Goal: Information Seeking & Learning: Understand process/instructions

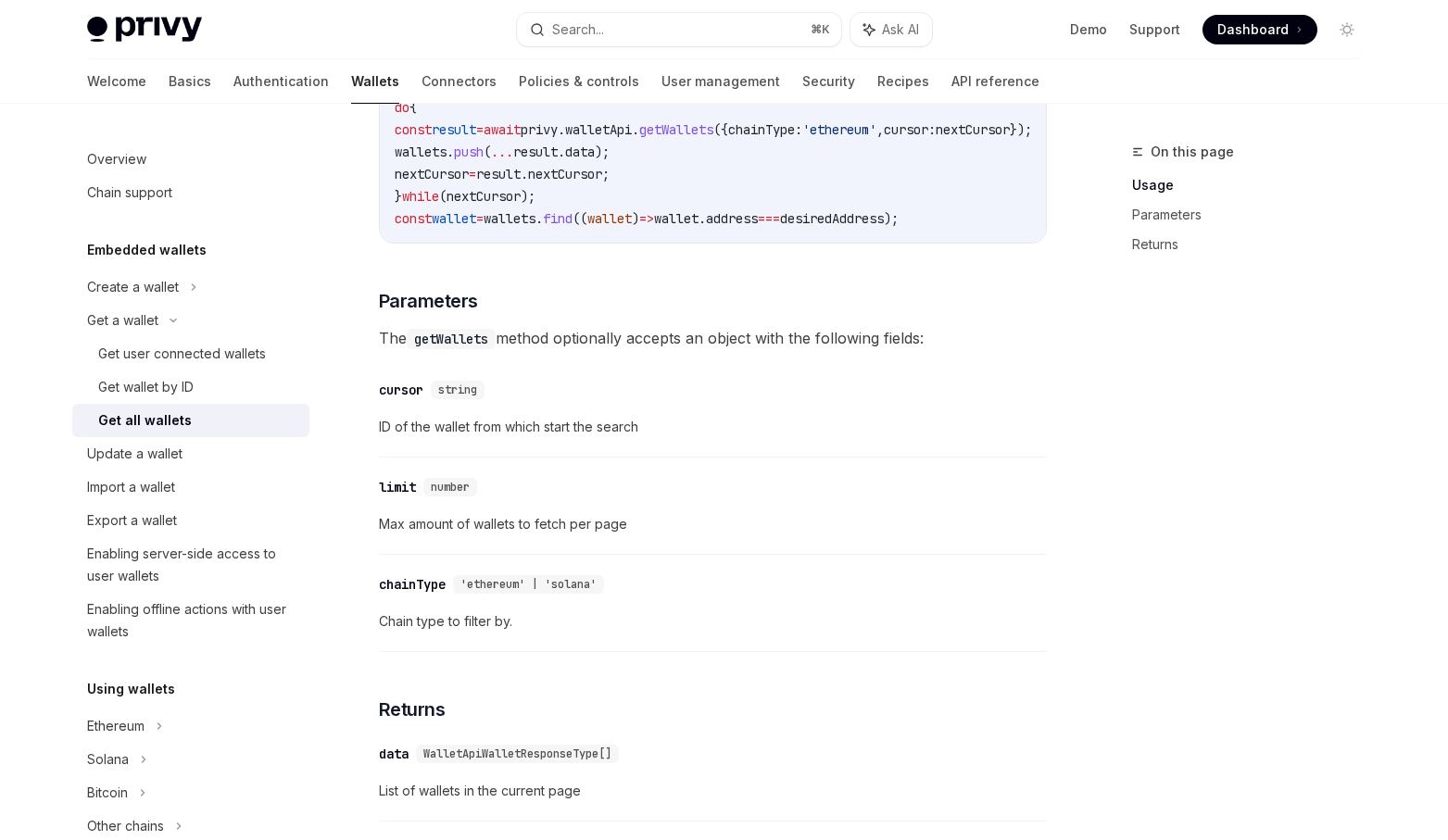
scroll to position [916, 0]
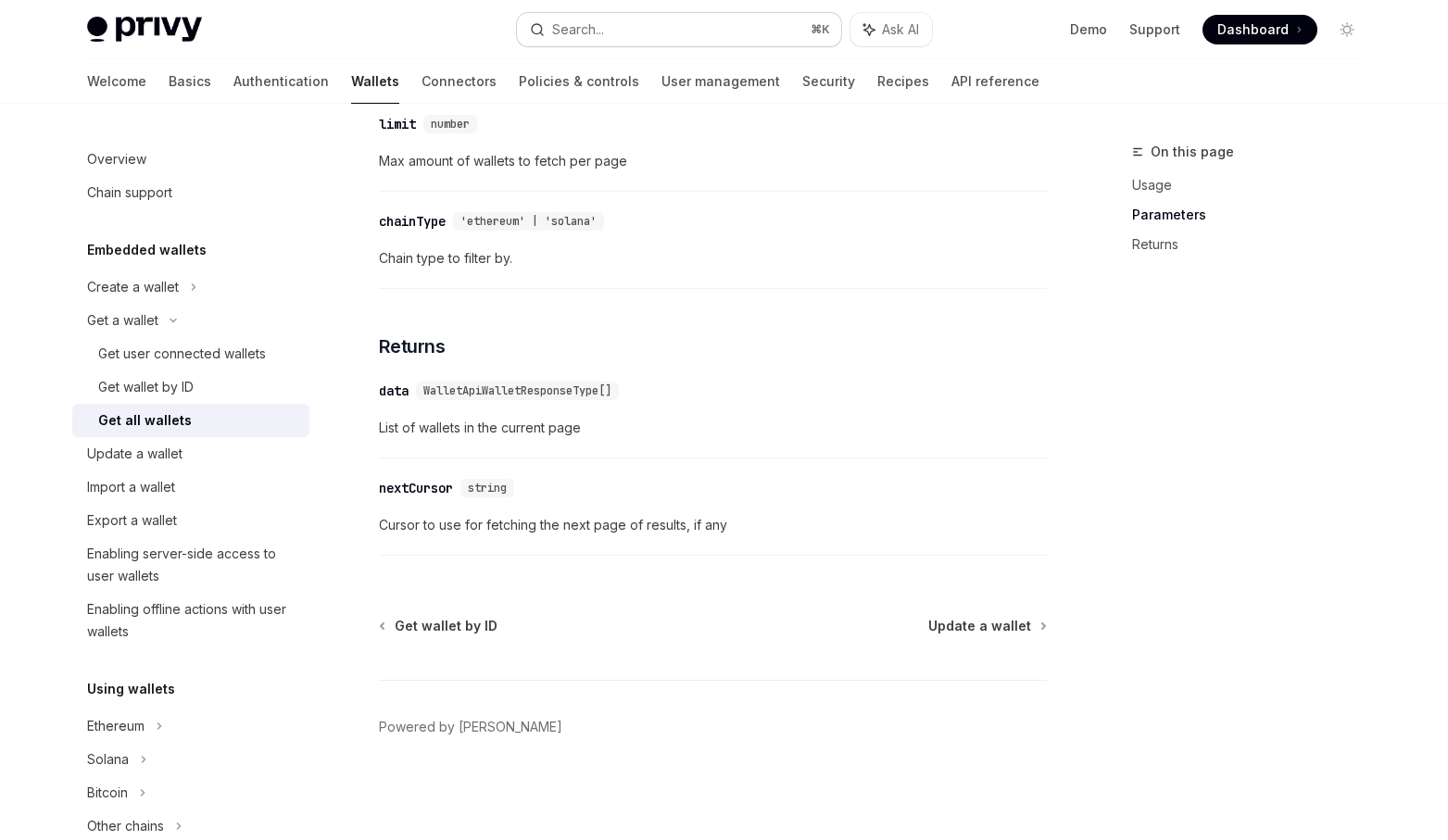
click at [631, 35] on button "Search... ⌘ K" at bounding box center [678, 29] width 324 height 33
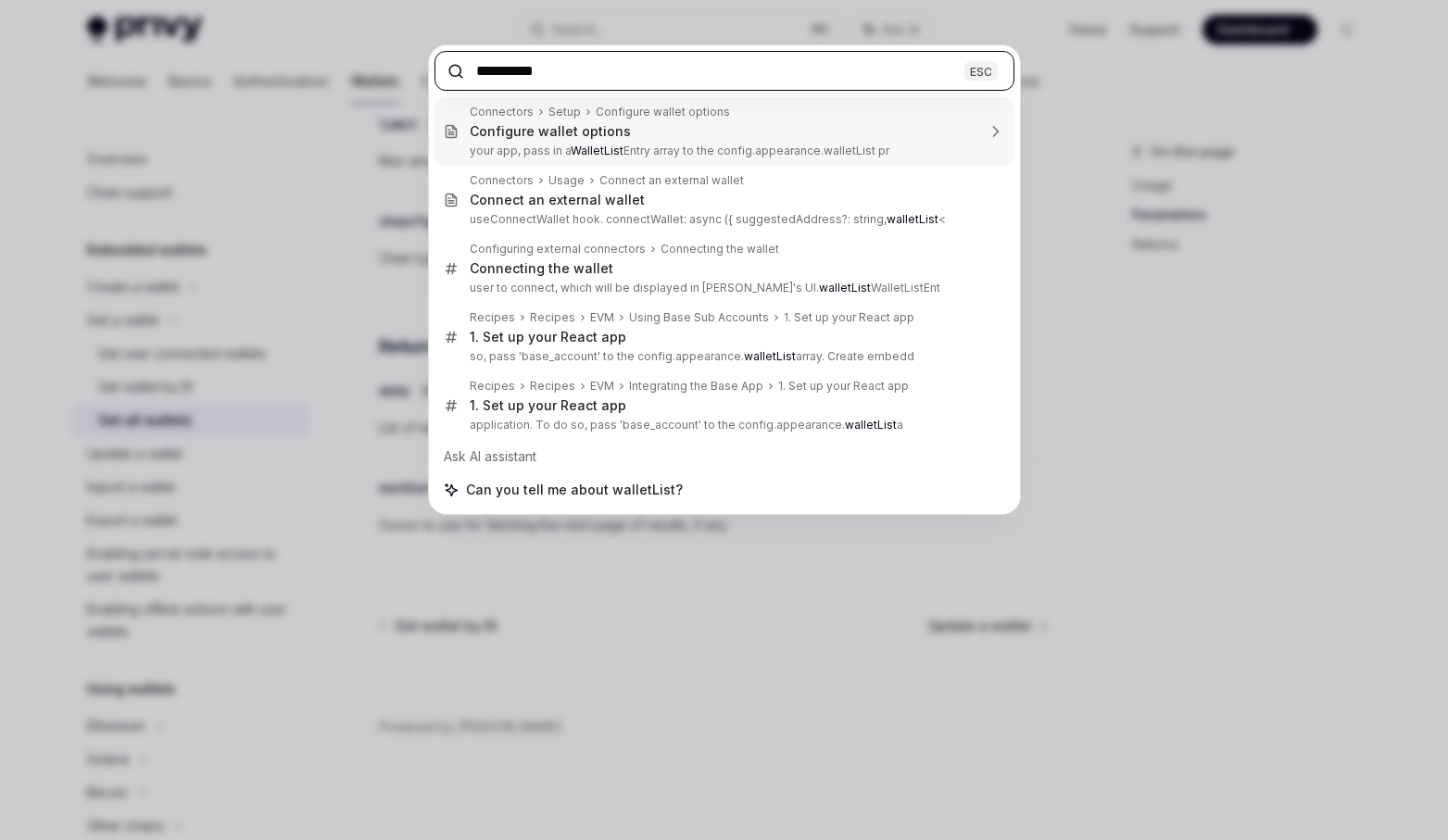
paste input "**"
type input "**********"
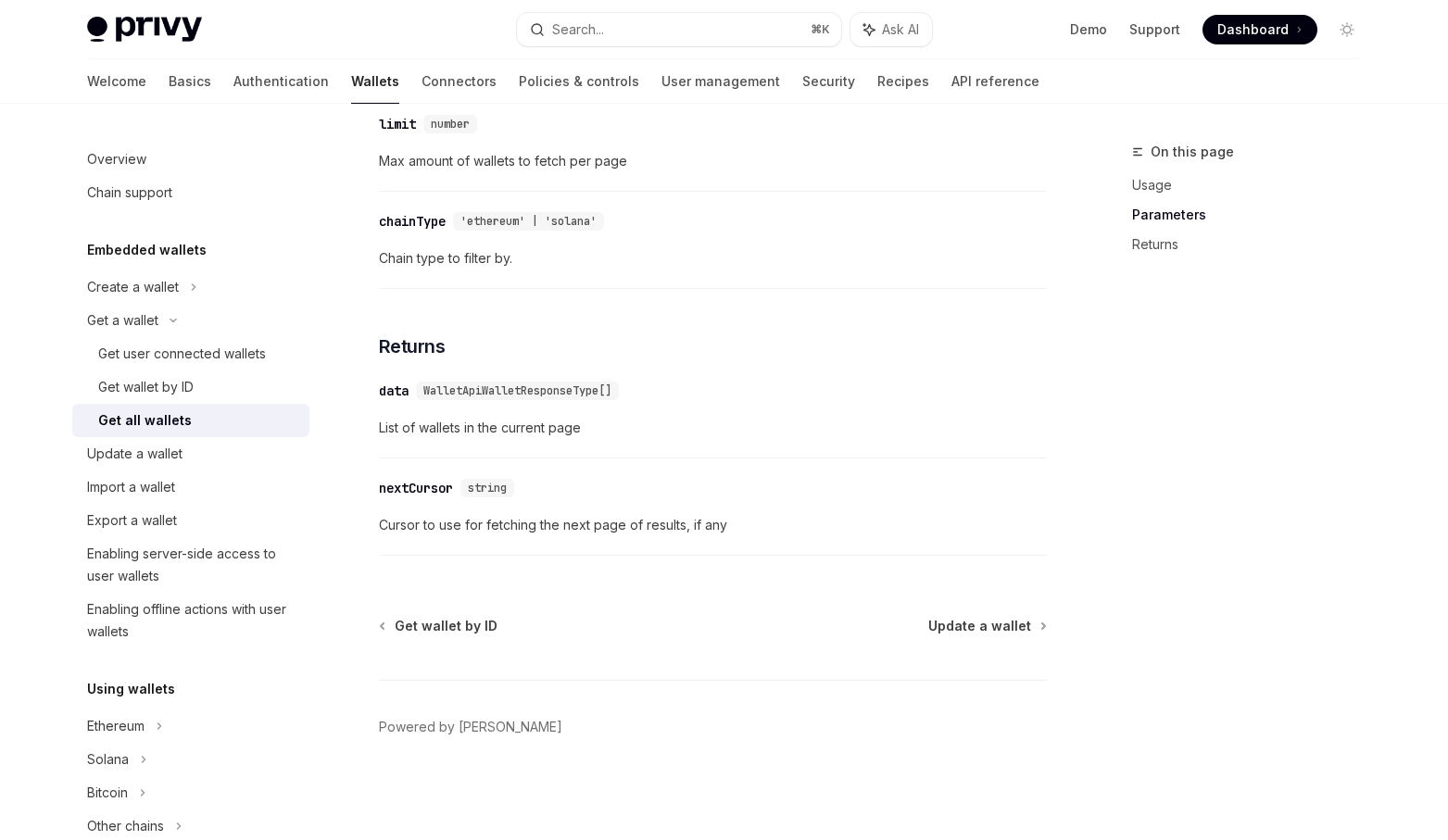
type textarea "*"
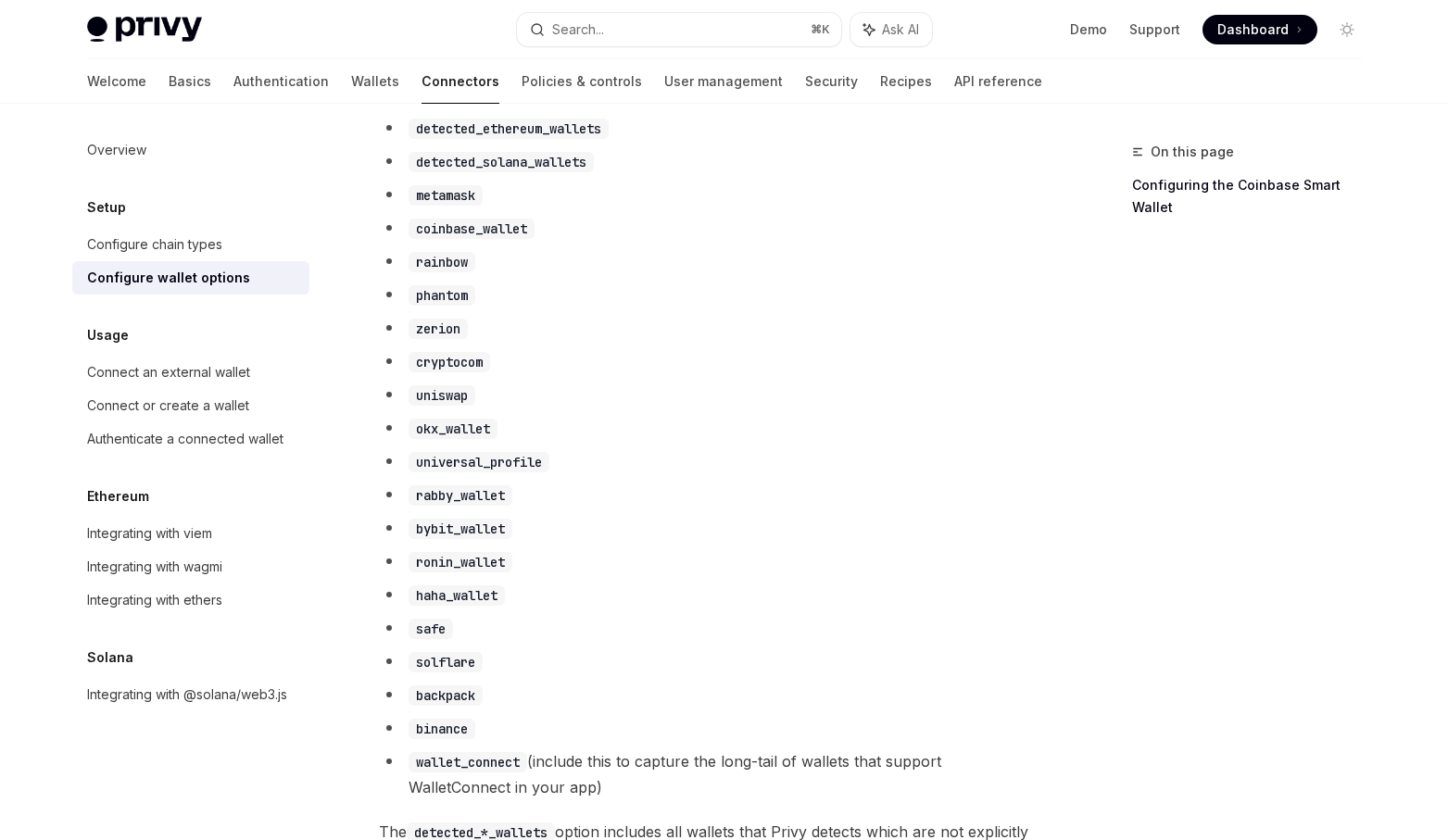
scroll to position [1034, 0]
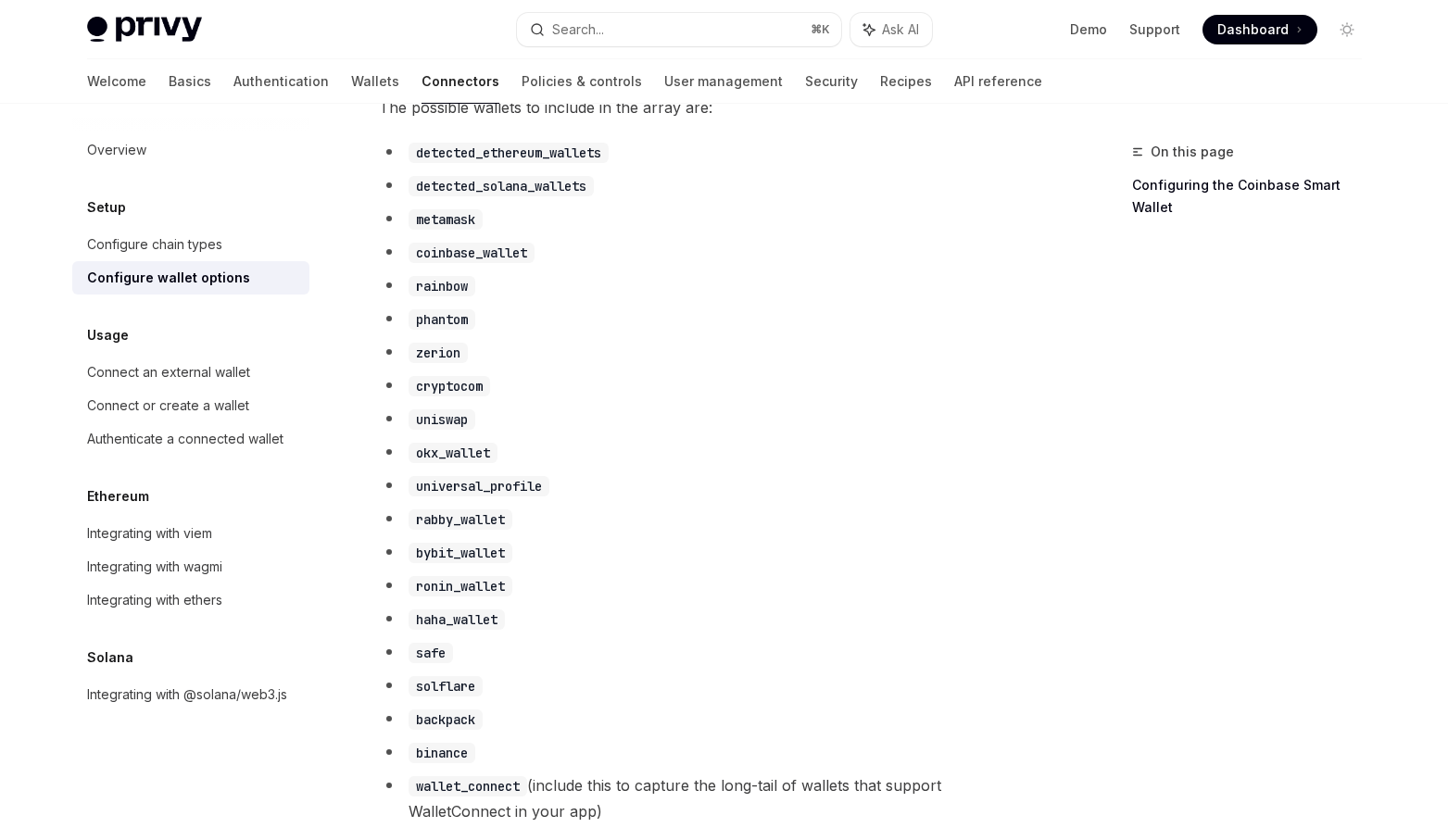
click at [477, 530] on code "rabby_wallet" at bounding box center [460, 520] width 103 height 21
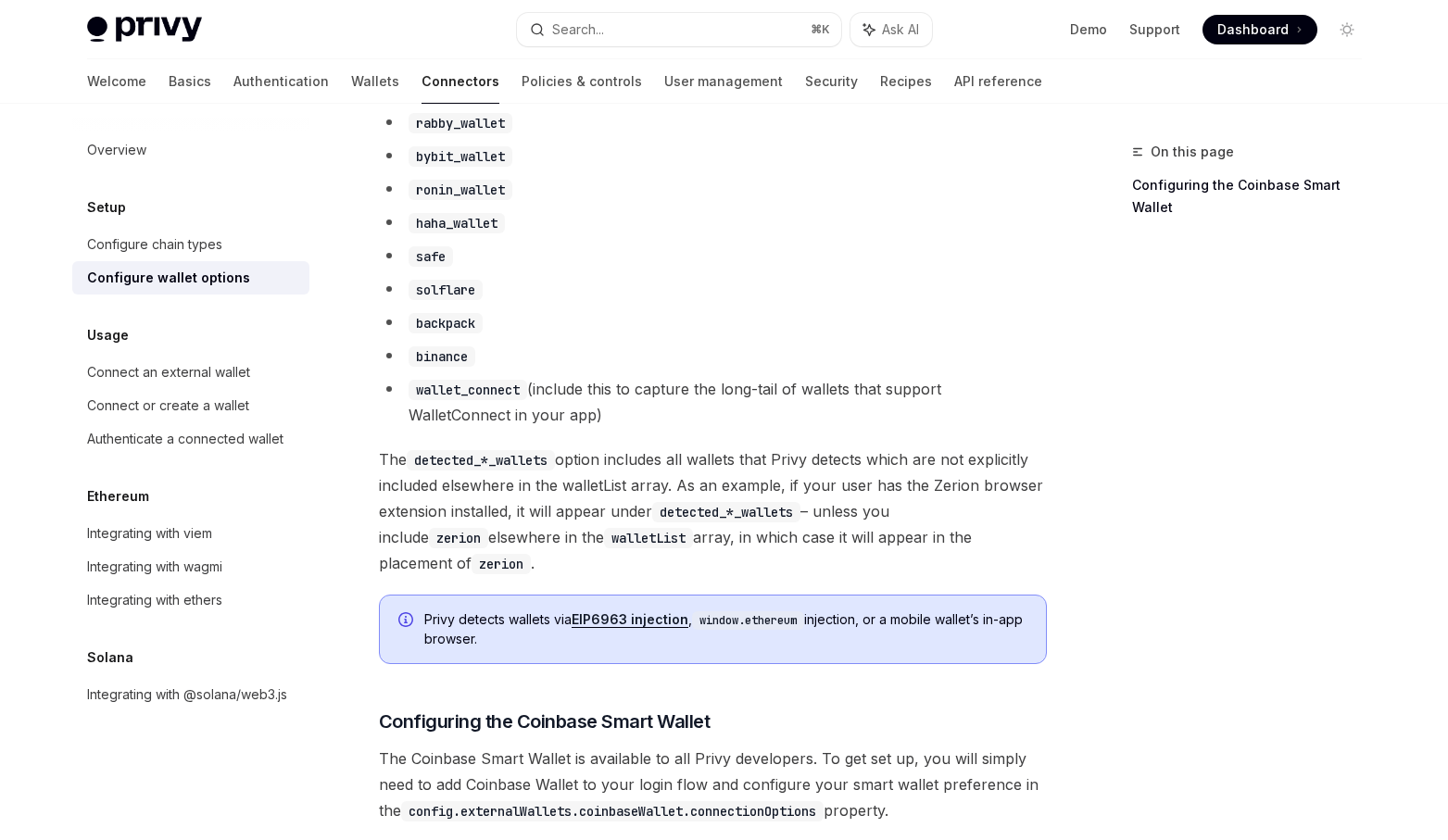
scroll to position [1402, 0]
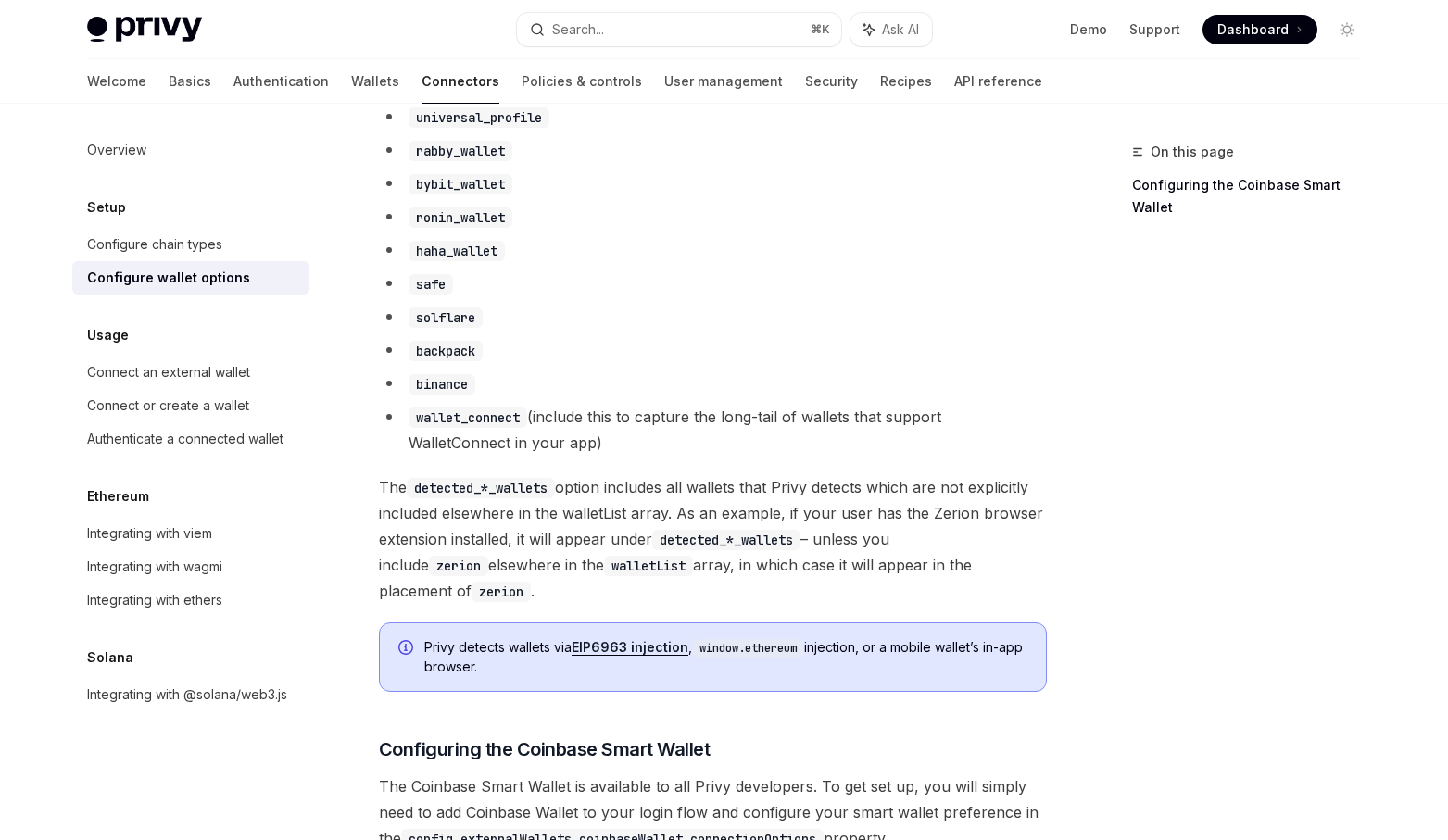
click at [864, 219] on li "ronin_wallet" at bounding box center [712, 217] width 668 height 26
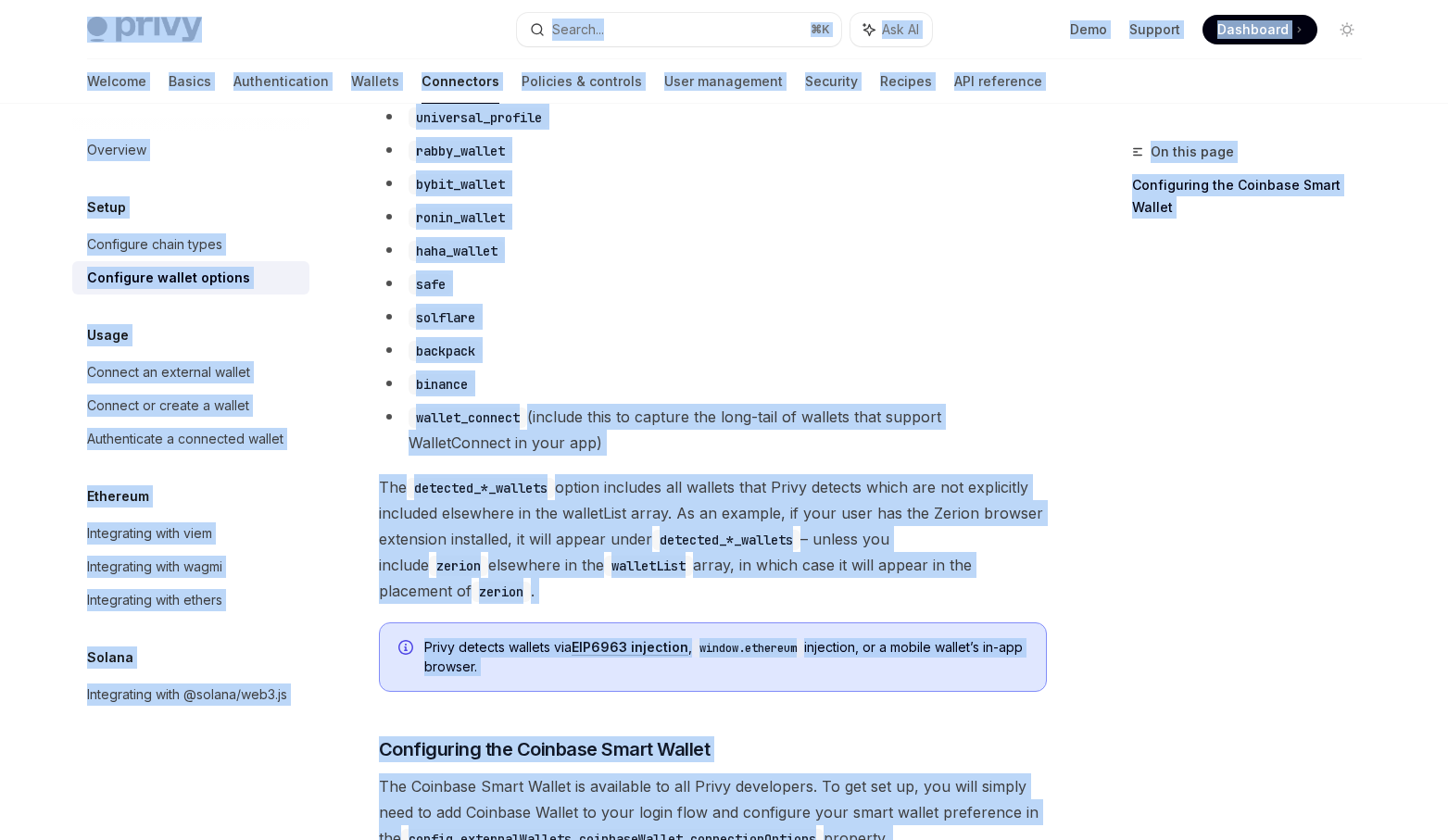
copy div "Lorem Ipsu dolo sita Consec... ⌘ A Eli SE Doei Tempori Utlaboree Doloremag Aliq…"
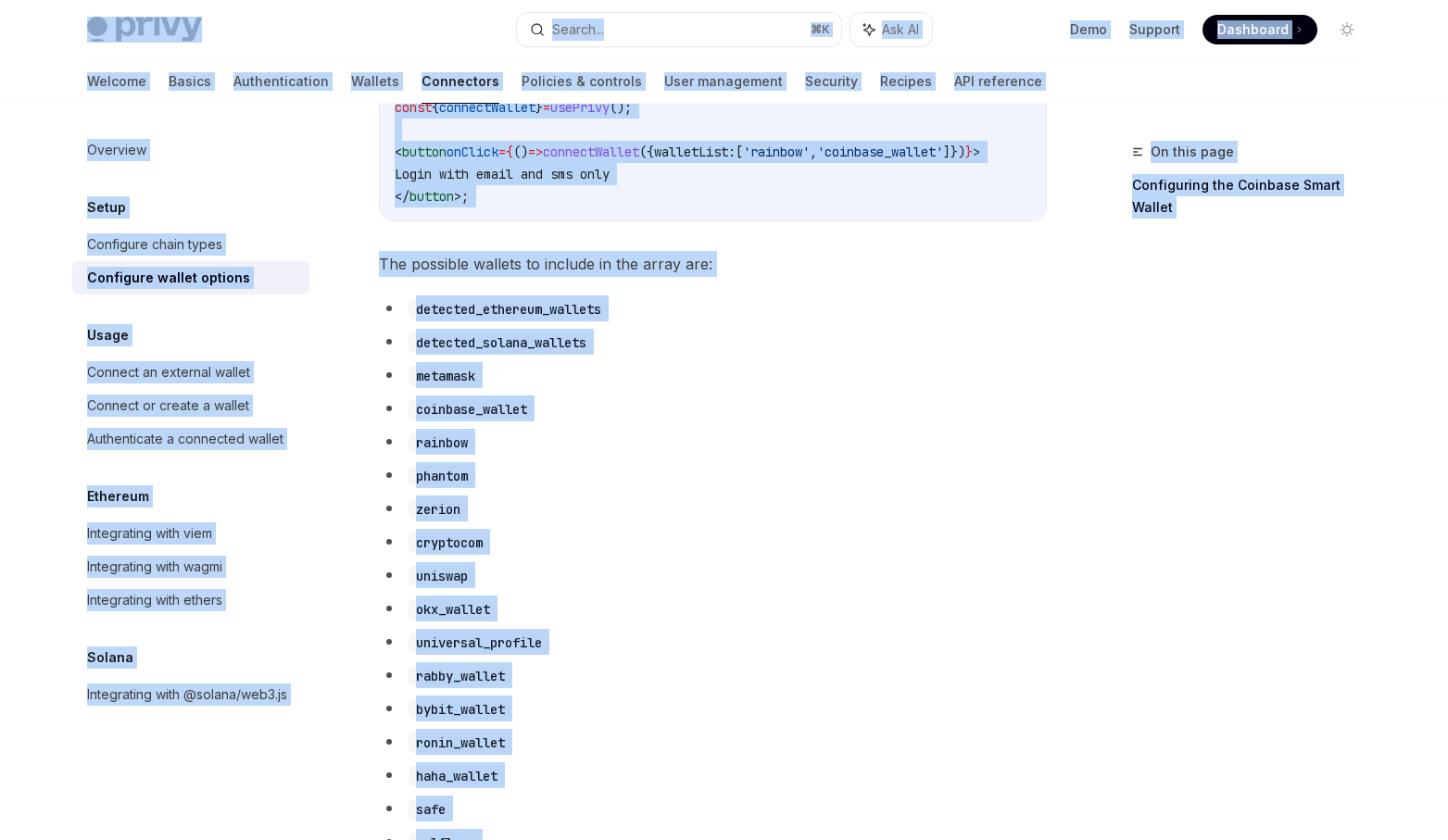
click at [957, 308] on div "To customize the external wallet options for your app, pass in a WalletListEntr…" at bounding box center [712, 839] width 668 height 2965
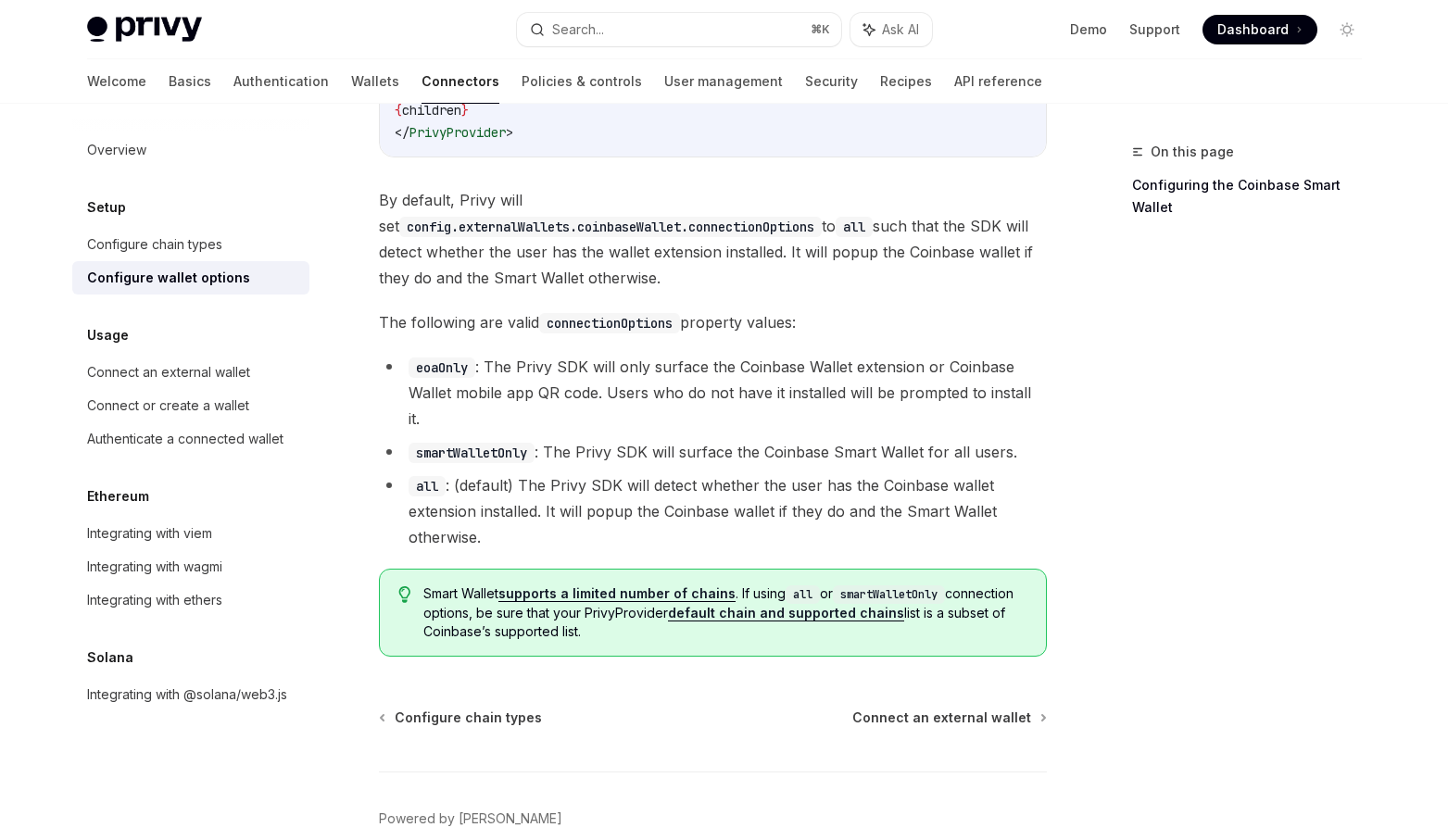
scroll to position [2577, 0]
